Goal: Task Accomplishment & Management: Manage account settings

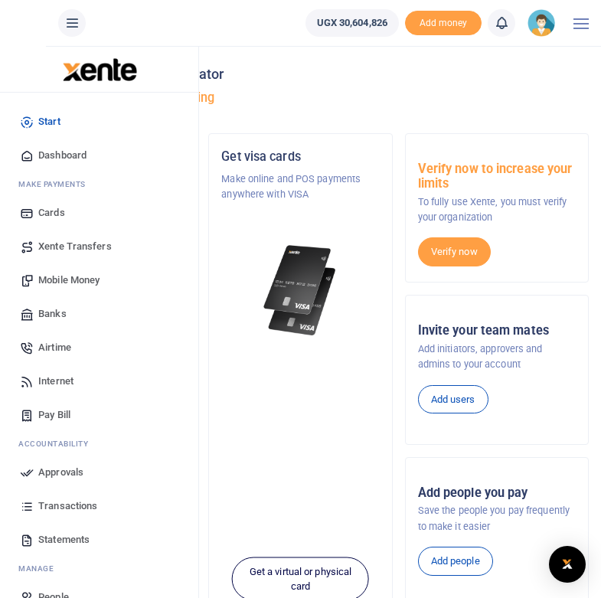
click at [58, 285] on span "Mobile Money" at bounding box center [68, 280] width 61 height 15
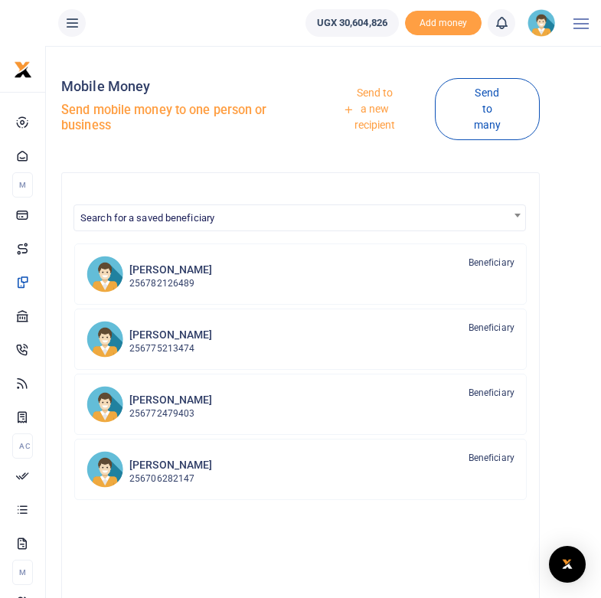
click at [374, 104] on link "Send to a new recipient" at bounding box center [369, 110] width 130 height 60
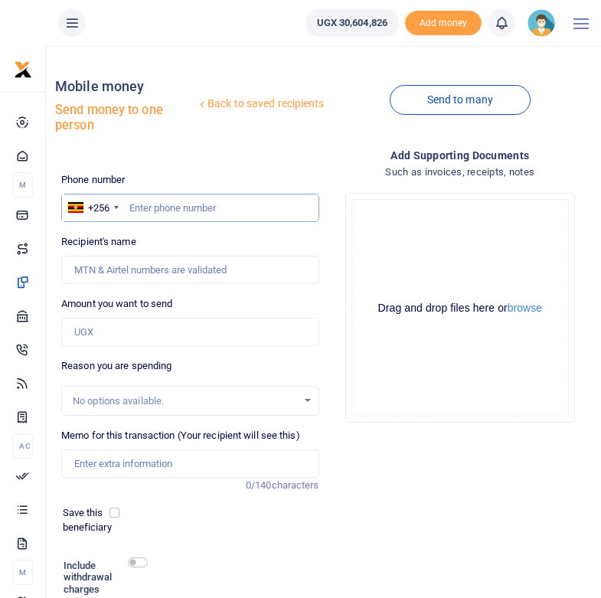
click at [137, 207] on input "text" at bounding box center [189, 208] width 257 height 29
paste input "0777 235344"
click at [156, 204] on input "0777 235344" at bounding box center [189, 208] width 257 height 29
type input "0777235344"
type input "Gilbert Rukundo"
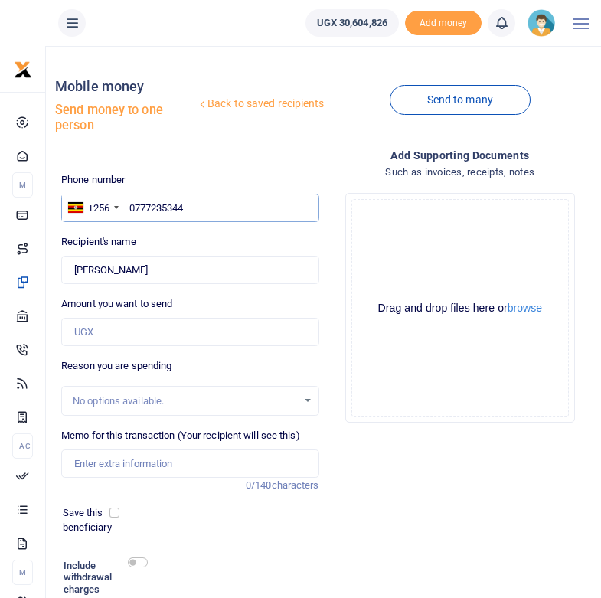
type input "0777235344"
click at [111, 334] on input "Amount you want to send" at bounding box center [189, 332] width 257 height 29
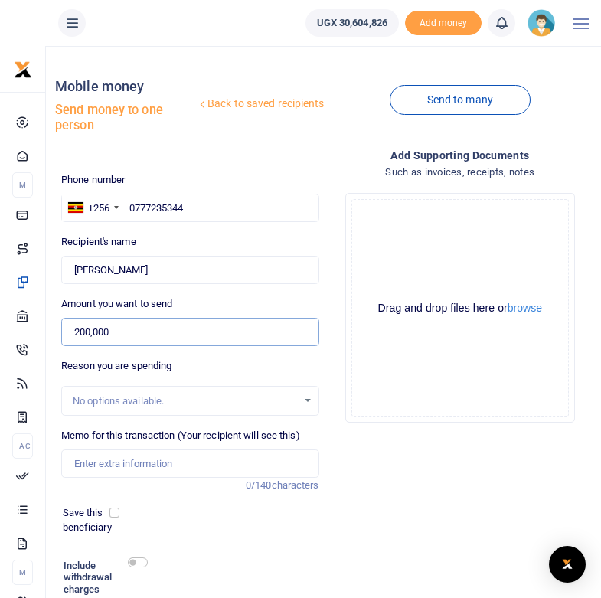
type input "200,000"
click at [109, 465] on input "Memo for this transaction (Your recipient will see this)" at bounding box center [189, 463] width 257 height 29
type input "c"
type input "H"
click at [121, 462] on input "Chair hire" at bounding box center [189, 463] width 257 height 29
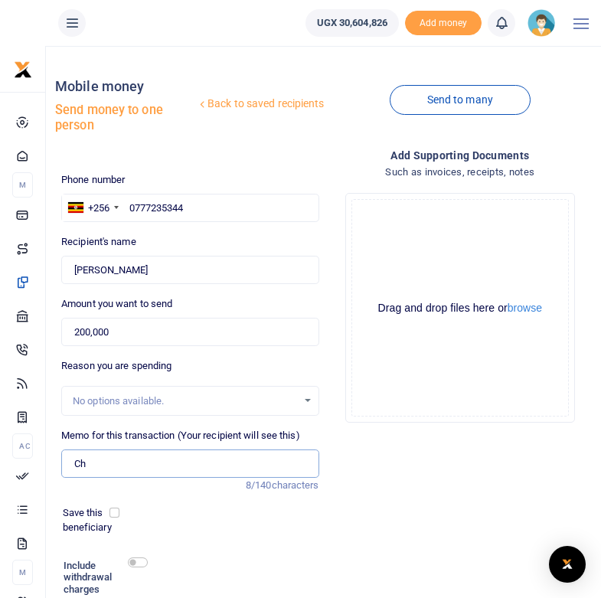
type input "C"
type input "Hiring chairs for CHW trainings in Isingiro district"
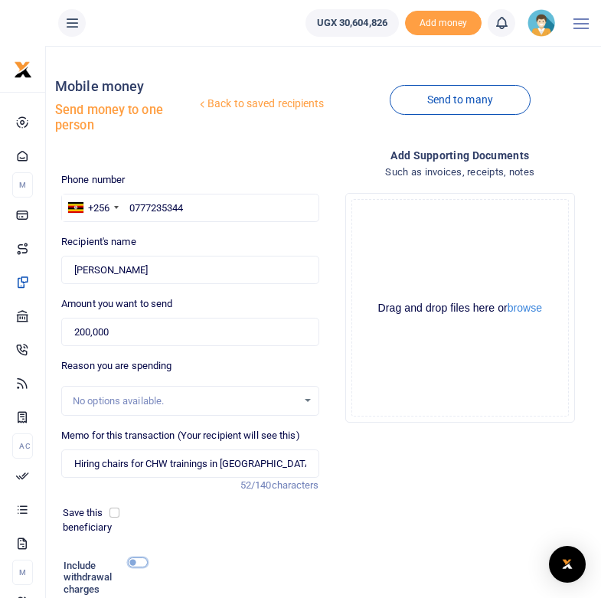
click at [133, 563] on input "checkbox" at bounding box center [138, 562] width 20 height 10
checkbox input "true"
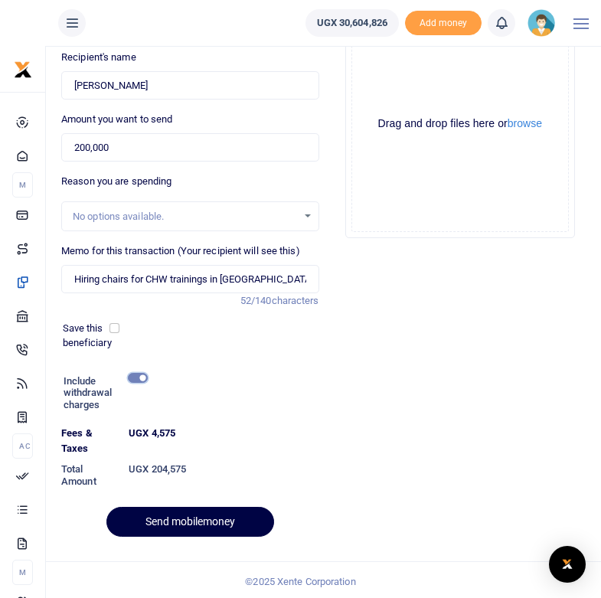
scroll to position [185, 0]
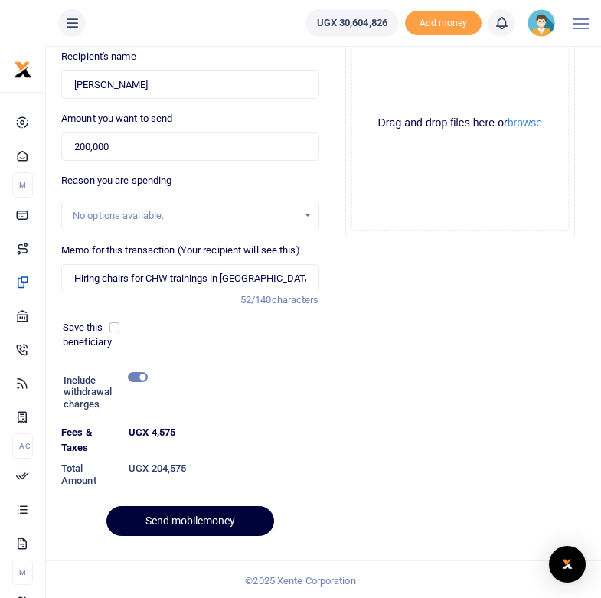
click at [193, 523] on button "Send mobilemoney" at bounding box center [190, 521] width 168 height 30
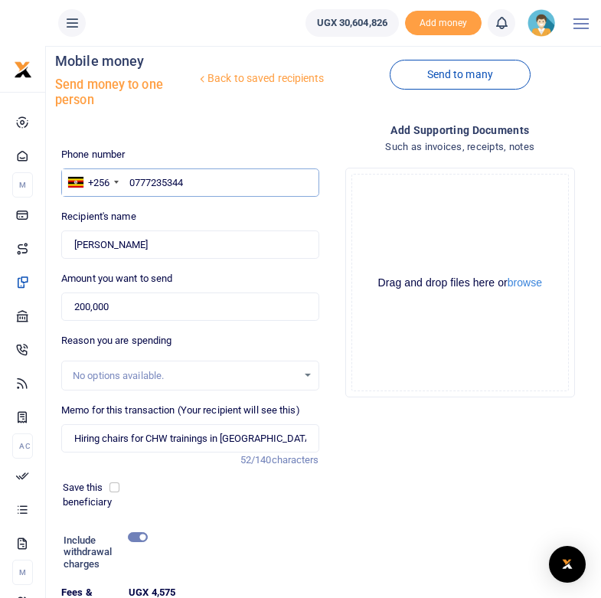
scroll to position [23, 0]
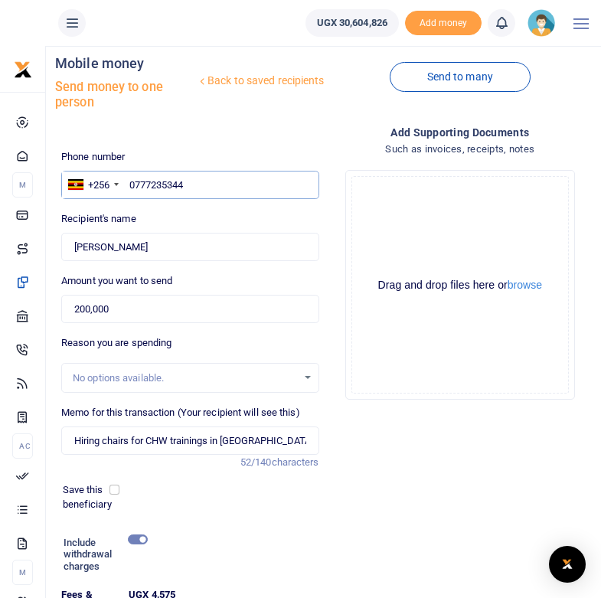
click at [200, 186] on input "0777235344" at bounding box center [189, 185] width 257 height 29
type input "0777235344"
click at [195, 201] on div "Phone number +256 Uganda +256 0777235344 Phone is required. Recipient's name Fo…" at bounding box center [189, 429] width 269 height 561
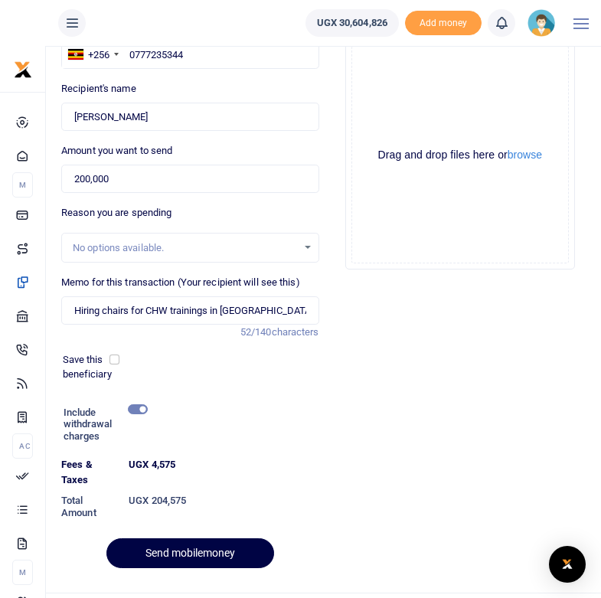
scroll to position [188, 0]
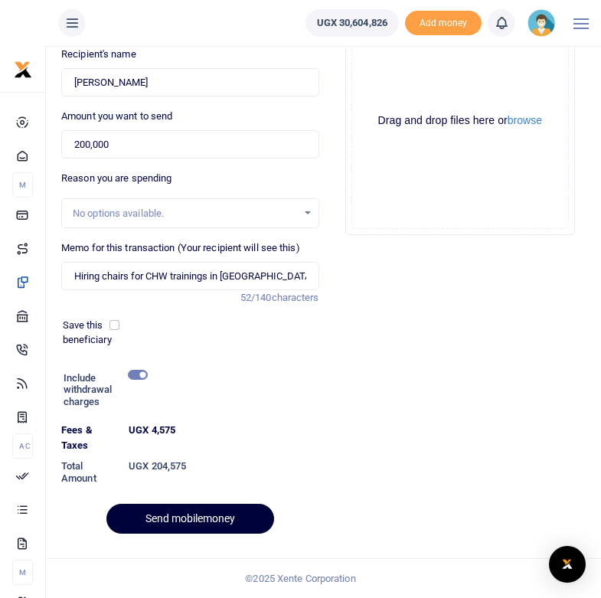
click at [195, 523] on button "Send mobilemoney" at bounding box center [190, 519] width 168 height 30
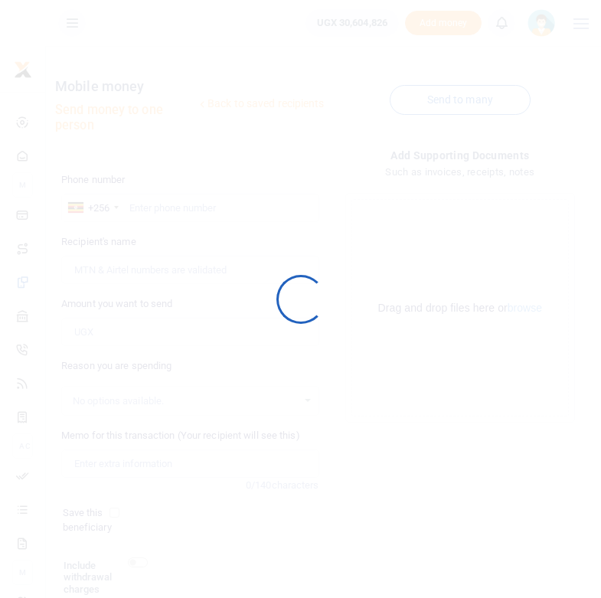
scroll to position [119, 0]
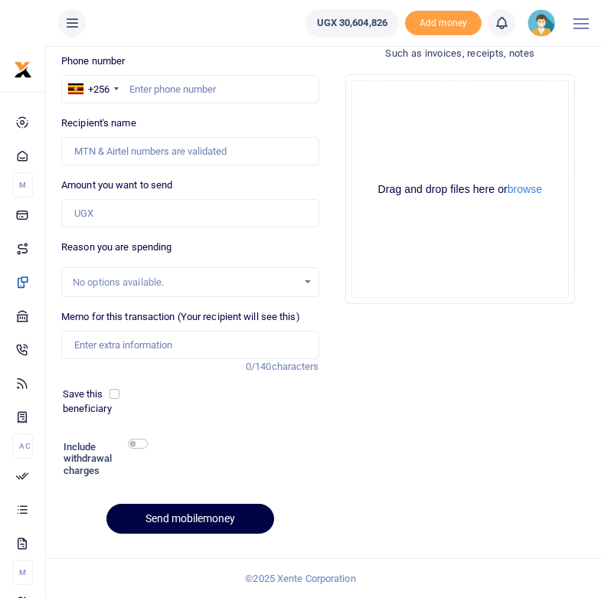
click at [540, 30] on img at bounding box center [541, 23] width 28 height 28
click at [336, 58] on h4 "Such as invoices, receipts, notes" at bounding box center [459, 53] width 257 height 17
click at [501, 25] on icon at bounding box center [501, 23] width 15 height 17
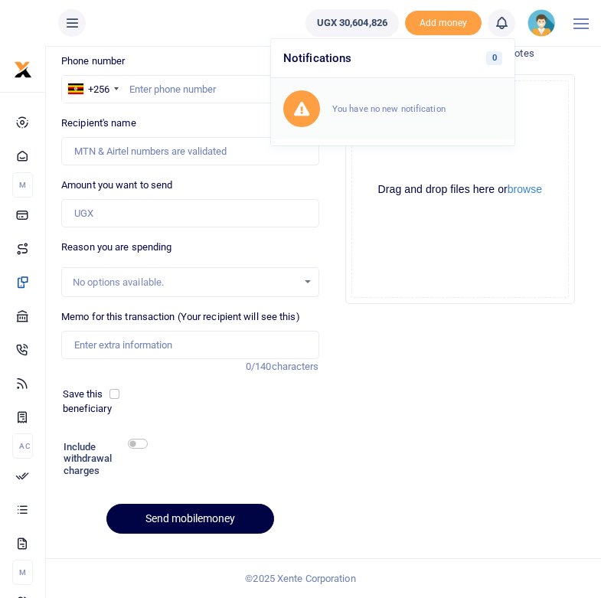
click at [382, 119] on div "You have no new notification" at bounding box center [392, 108] width 219 height 37
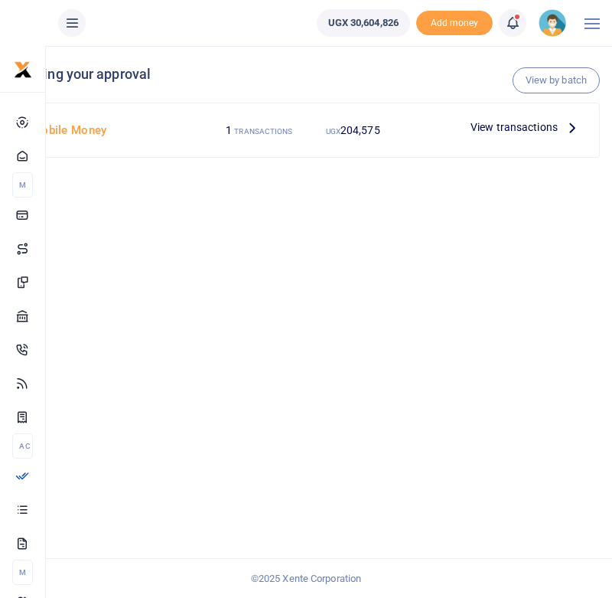
click at [570, 126] on icon at bounding box center [572, 127] width 17 height 17
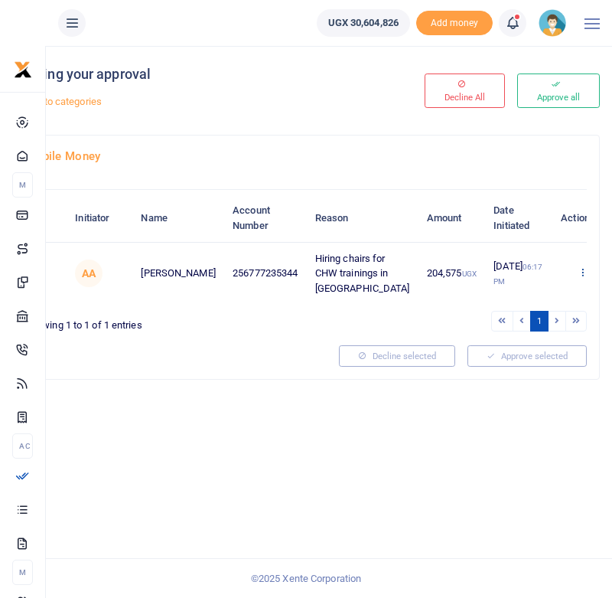
click at [578, 269] on icon at bounding box center [583, 271] width 10 height 11
click at [489, 300] on link "Approve" at bounding box center [500, 297] width 121 height 21
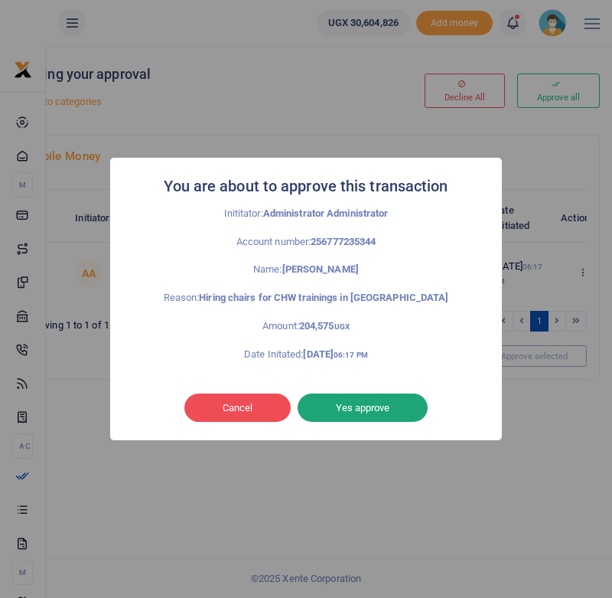
click at [367, 408] on button "Yes approve" at bounding box center [363, 407] width 130 height 29
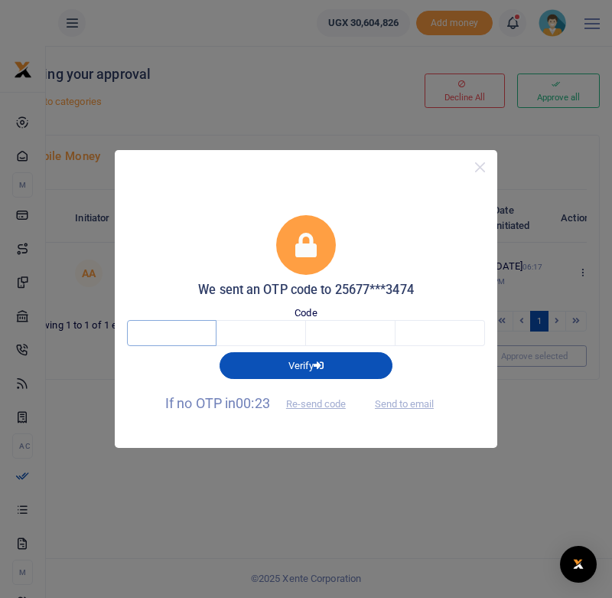
click at [188, 325] on input "text" at bounding box center [172, 333] width 90 height 26
type input "3"
type input "1"
type input "8"
type input "4"
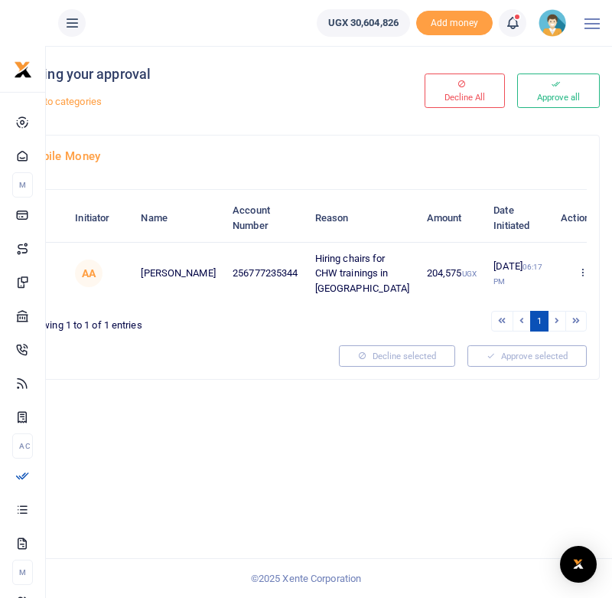
click at [384, 154] on h4 "Mobile Money" at bounding box center [306, 156] width 562 height 17
click at [551, 35] on img at bounding box center [553, 23] width 28 height 28
click at [495, 115] on link "Logout" at bounding box center [511, 111] width 121 height 21
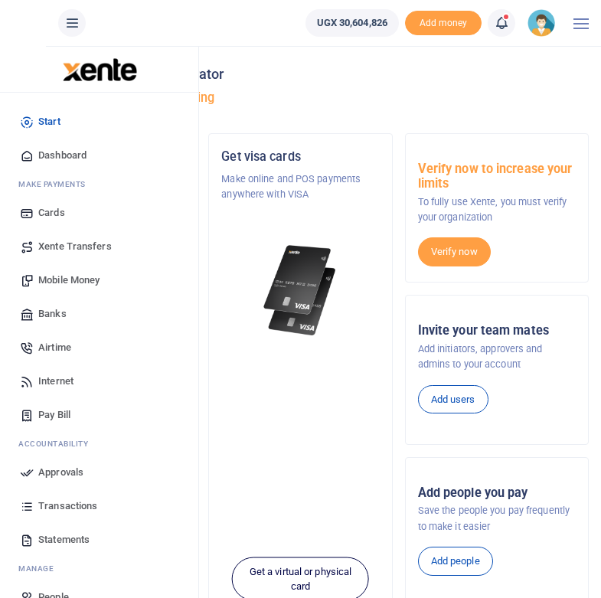
click at [60, 279] on span "Mobile Money" at bounding box center [68, 280] width 61 height 15
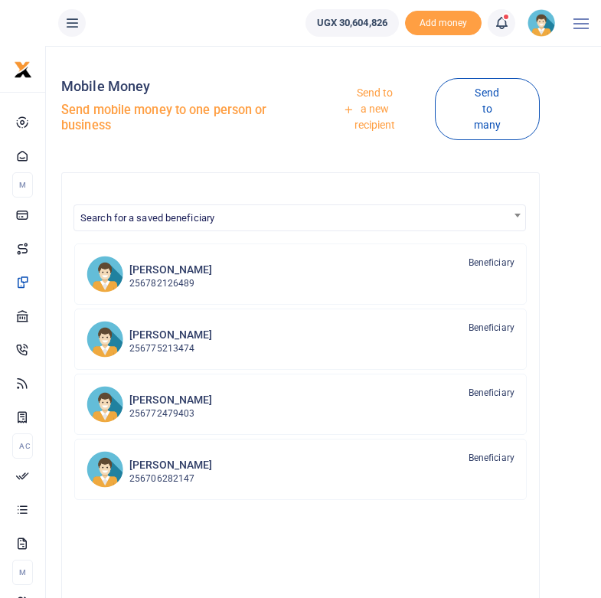
click at [501, 21] on icon at bounding box center [501, 23] width 15 height 17
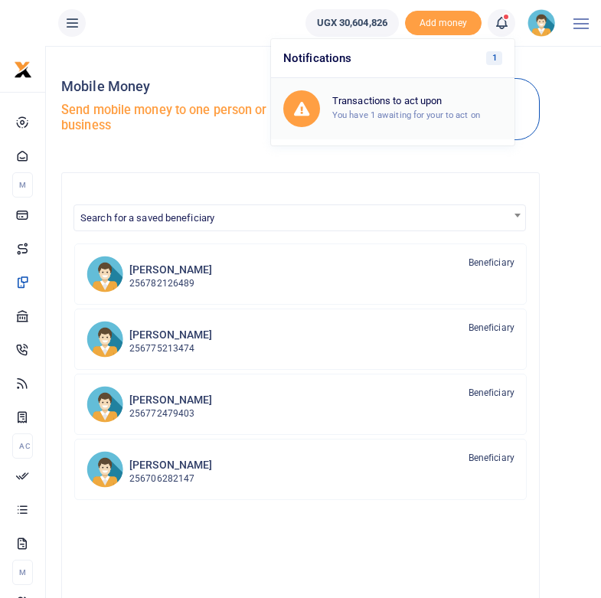
click at [387, 121] on div "Transactions to act upon You have 1 awaiting for your to act on" at bounding box center [417, 108] width 170 height 27
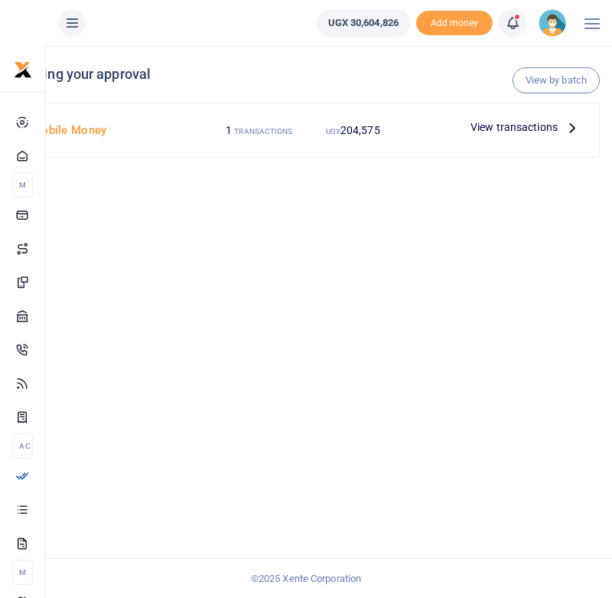
click at [569, 124] on icon at bounding box center [572, 127] width 17 height 17
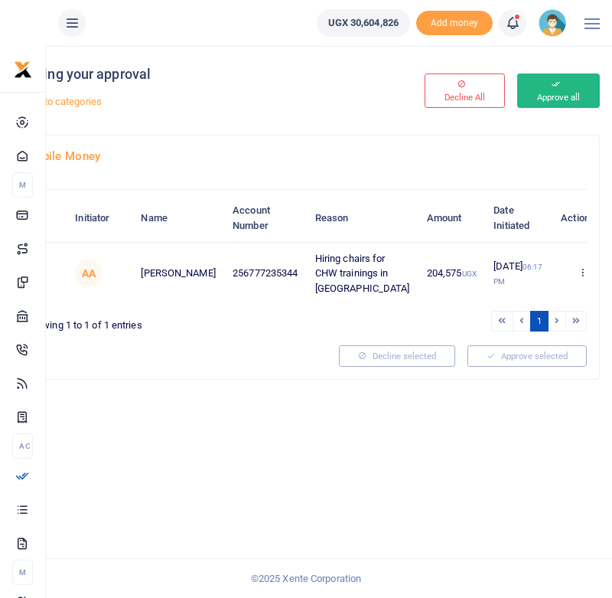
click at [544, 88] on button "Approve all" at bounding box center [558, 90] width 83 height 34
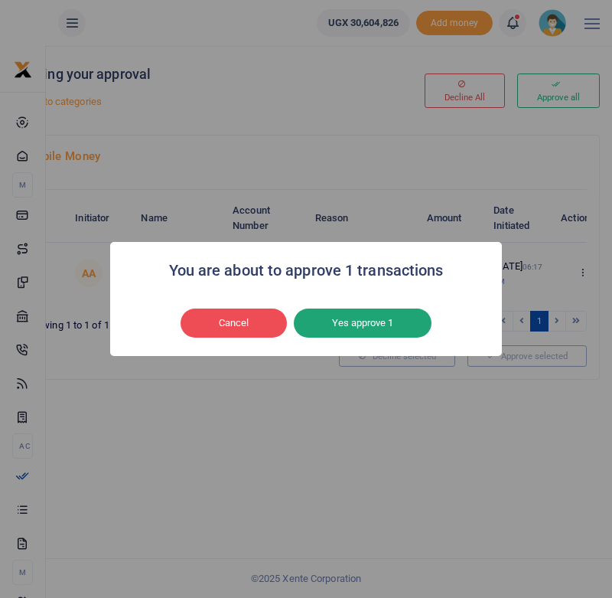
click at [353, 321] on button "Yes approve 1" at bounding box center [363, 323] width 138 height 29
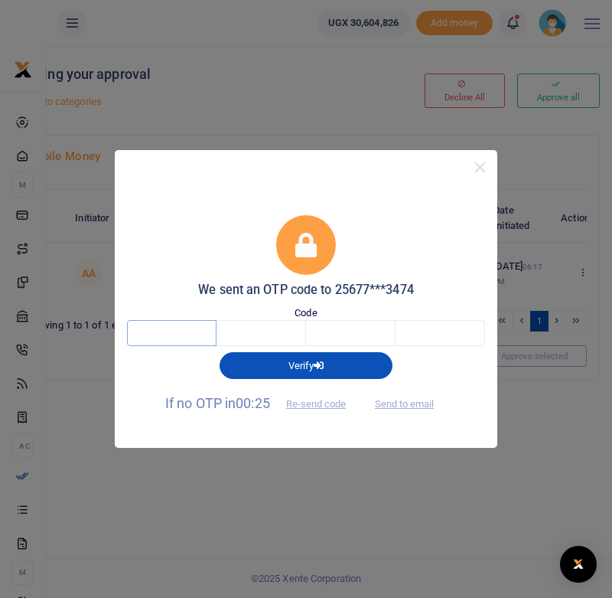
click at [178, 337] on input "text" at bounding box center [172, 333] width 90 height 26
type input "8"
type input "3"
type input "0"
type input "8"
